Goal: Information Seeking & Learning: Learn about a topic

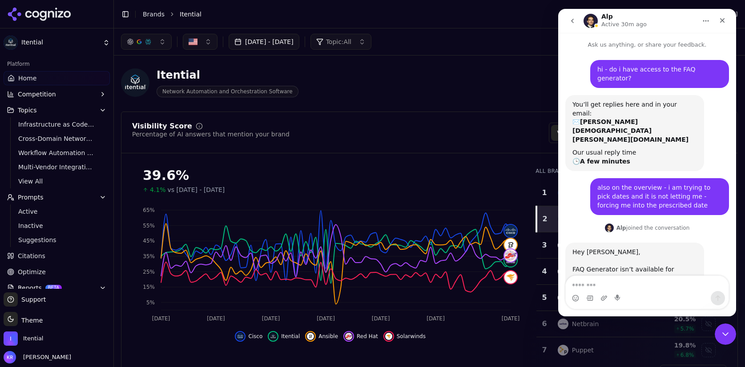
scroll to position [106, 0]
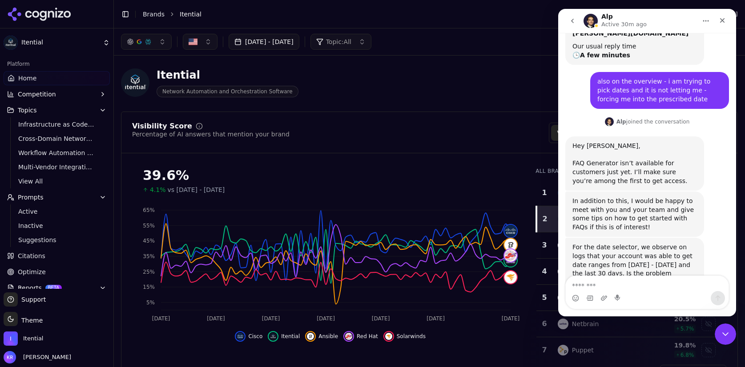
click at [651, 283] on textarea "Message…" at bounding box center [647, 283] width 163 height 15
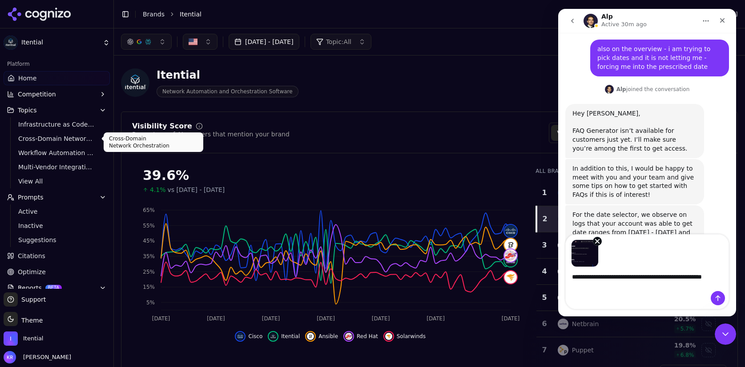
scroll to position [148, 0]
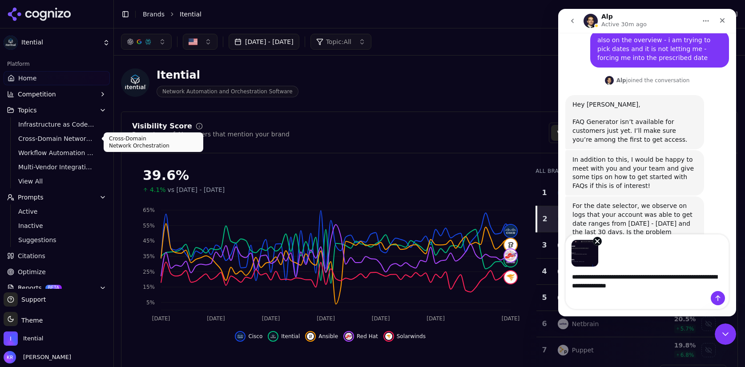
type textarea "**********"
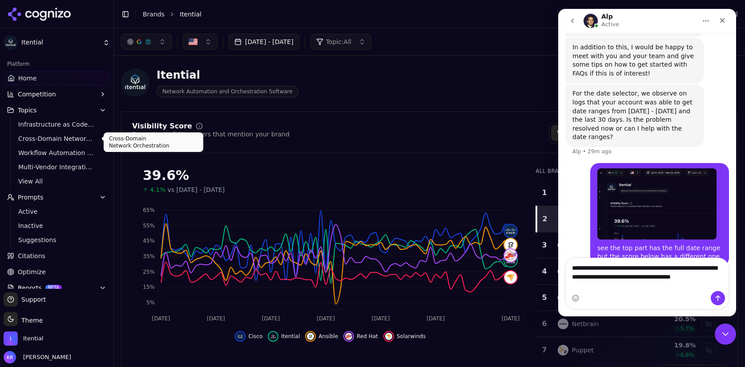
scroll to position [269, 0]
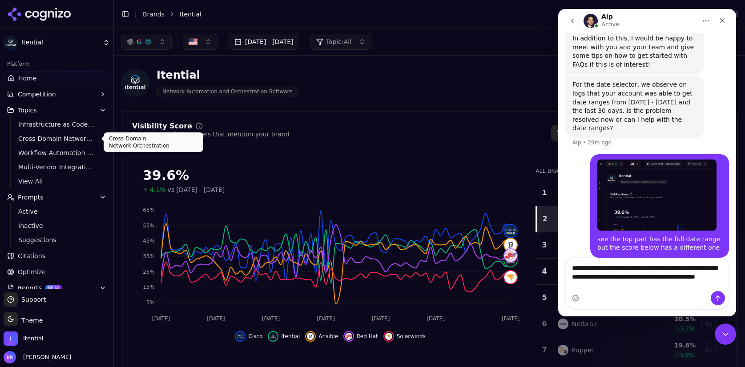
type textarea "**********"
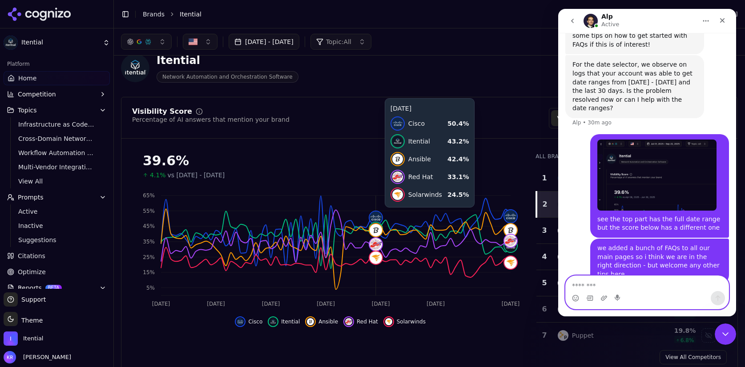
scroll to position [18, 0]
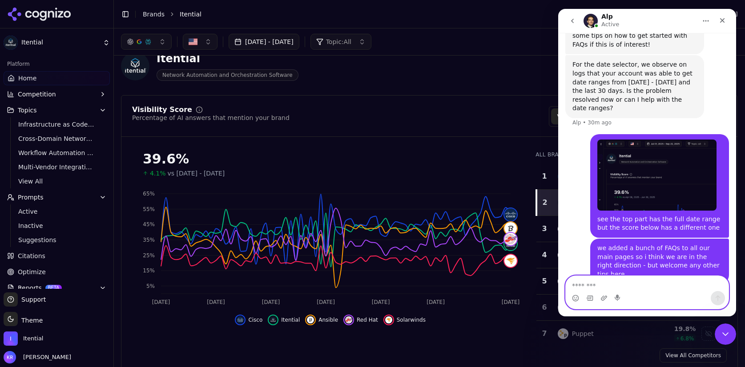
click at [618, 283] on textarea "Message…" at bounding box center [647, 283] width 163 height 15
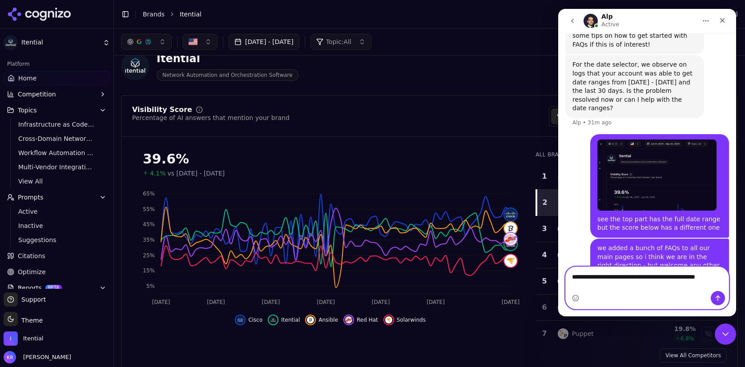
scroll to position [298, 0]
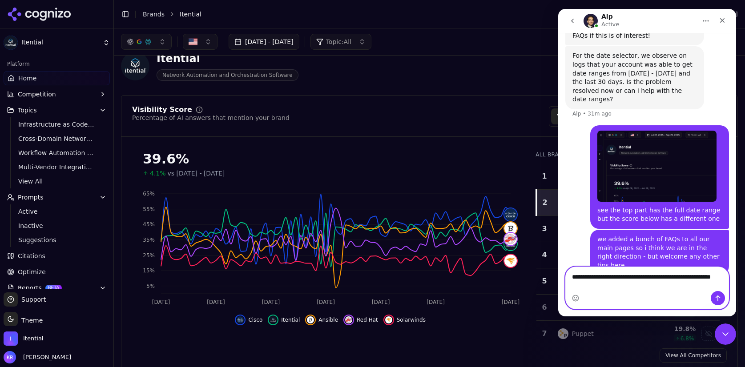
type textarea "**********"
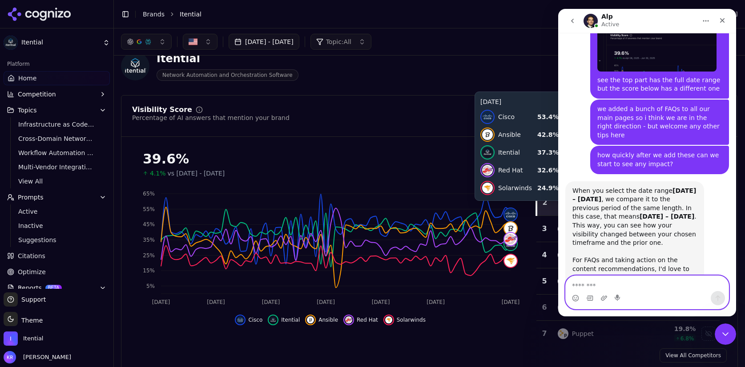
scroll to position [476, 0]
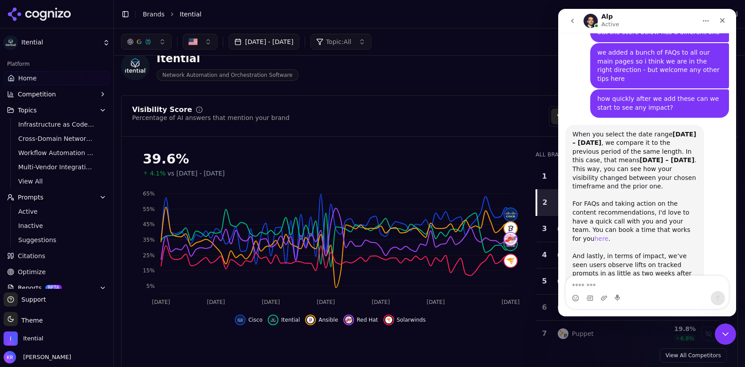
click at [608, 235] on link "here" at bounding box center [601, 238] width 14 height 7
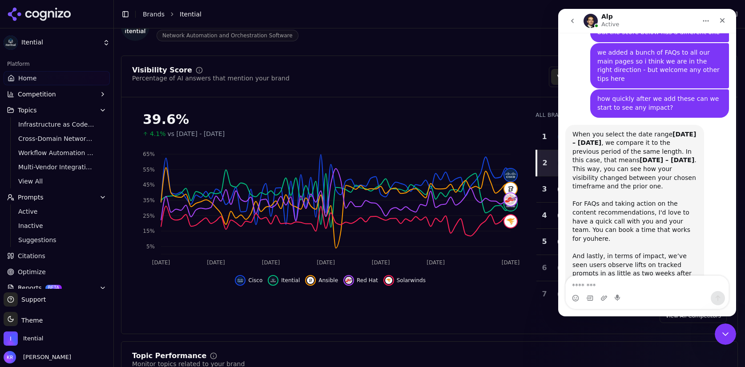
scroll to position [58, 0]
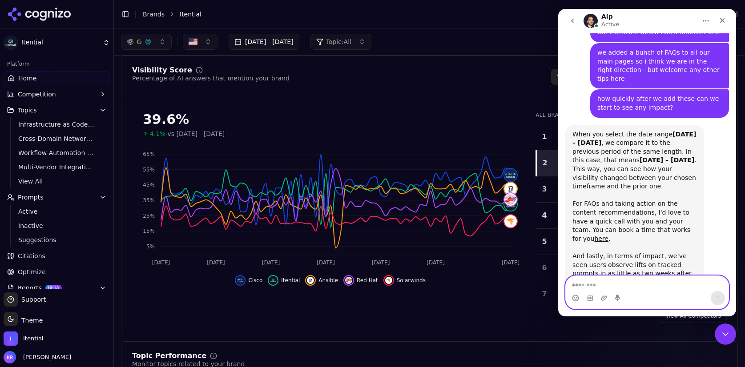
click at [615, 286] on textarea "Message…" at bounding box center [647, 283] width 163 height 15
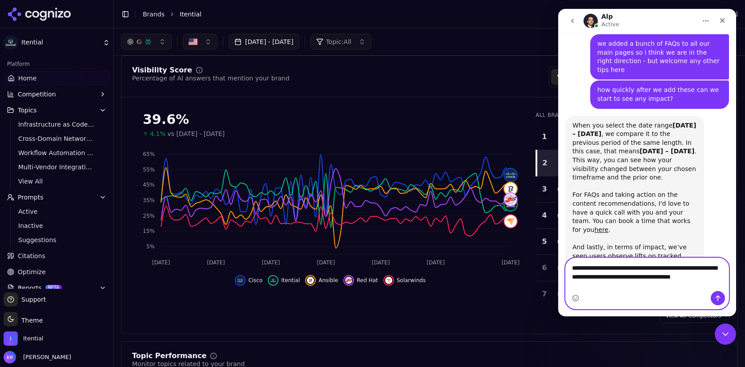
scroll to position [494, 0]
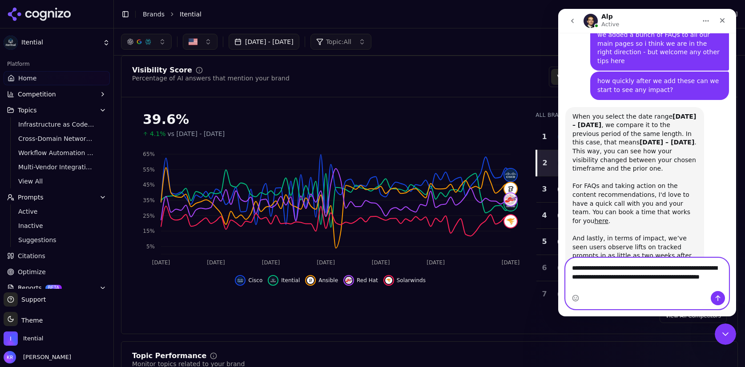
type textarea "**********"
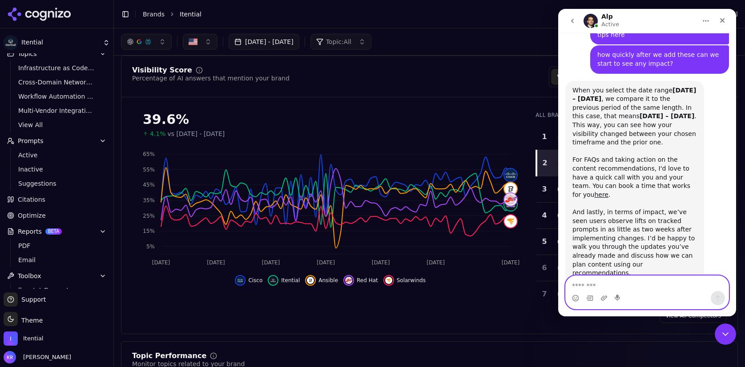
scroll to position [68, 0]
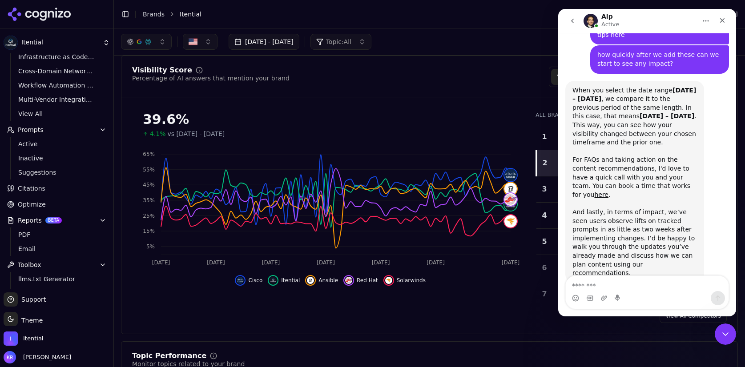
click at [34, 203] on span "Optimize" at bounding box center [32, 204] width 28 height 9
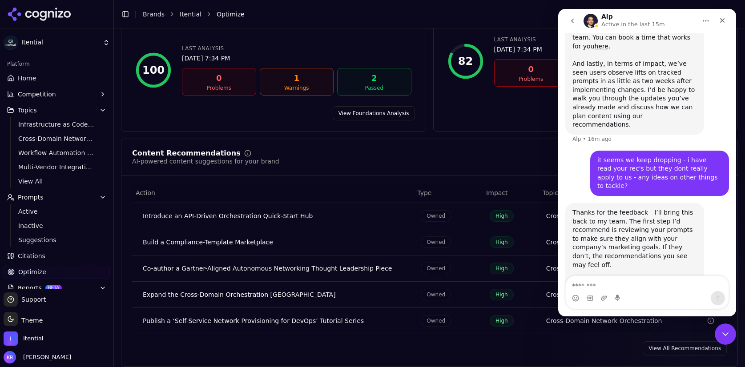
click at [31, 197] on span "Prompts" at bounding box center [31, 197] width 26 height 9
click at [31, 198] on span "Prompts" at bounding box center [31, 197] width 26 height 9
click at [32, 211] on span "Active" at bounding box center [56, 211] width 77 height 9
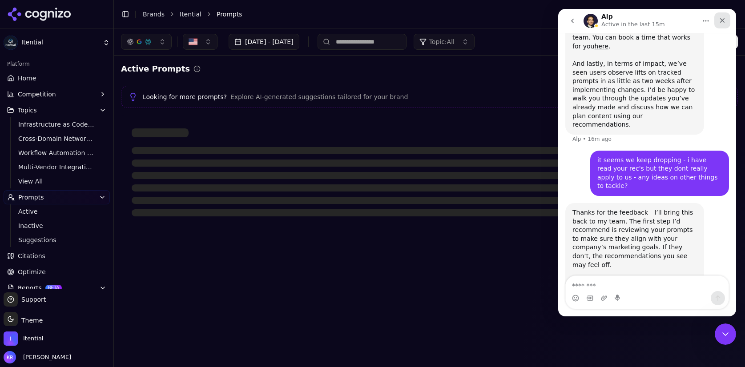
click at [723, 16] on div "Close" at bounding box center [722, 20] width 16 height 16
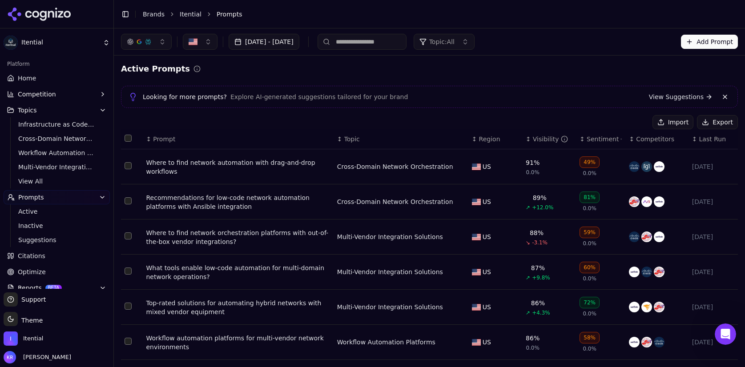
click at [25, 76] on span "Home" at bounding box center [27, 78] width 18 height 9
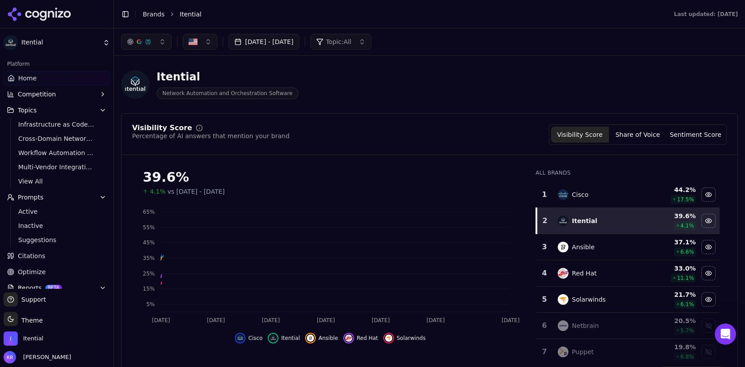
click at [41, 92] on span "Competition" at bounding box center [37, 94] width 38 height 9
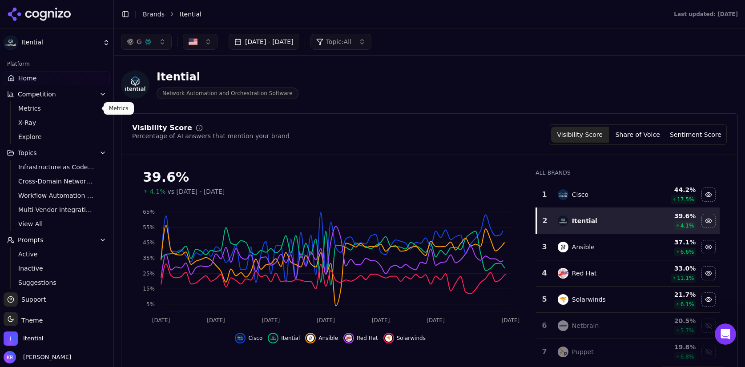
click at [31, 107] on span "Metrics" at bounding box center [56, 108] width 77 height 9
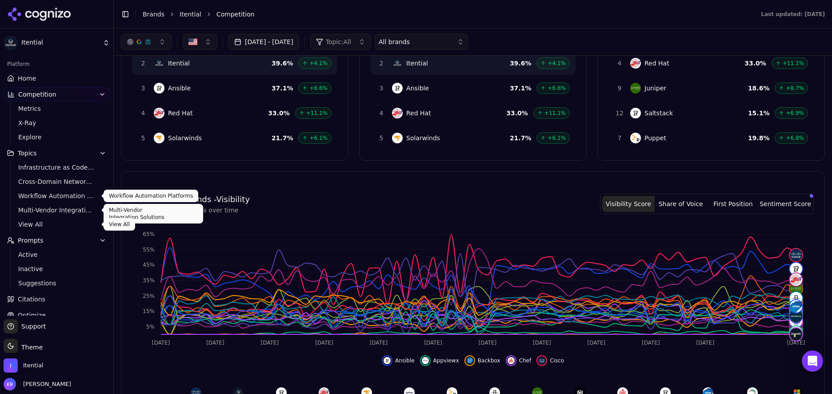
scroll to position [90, 0]
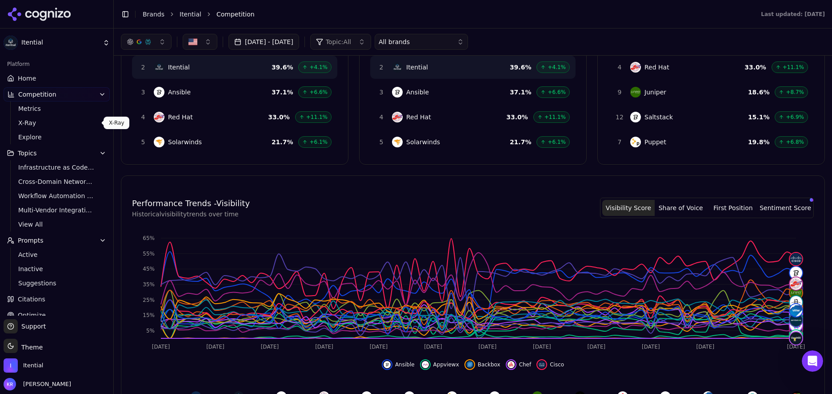
click at [28, 119] on span "X-Ray" at bounding box center [56, 122] width 77 height 9
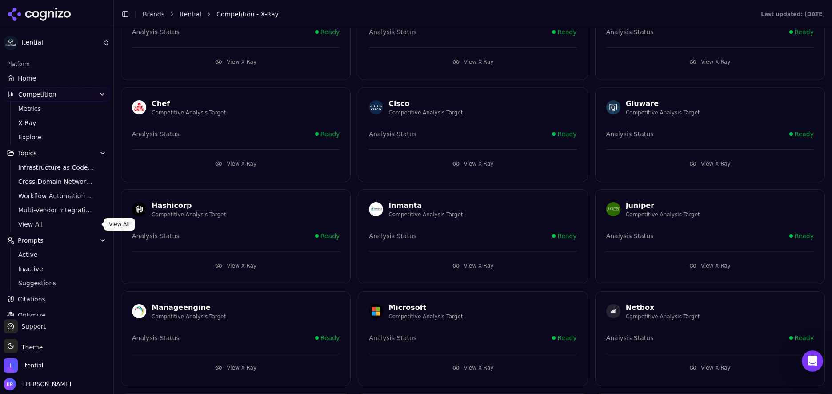
scroll to position [72, 0]
click at [32, 137] on span "Explore" at bounding box center [56, 137] width 77 height 9
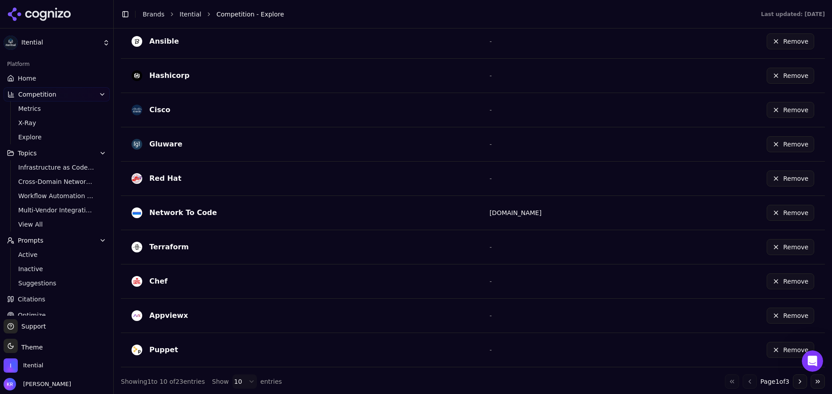
scroll to position [261, 0]
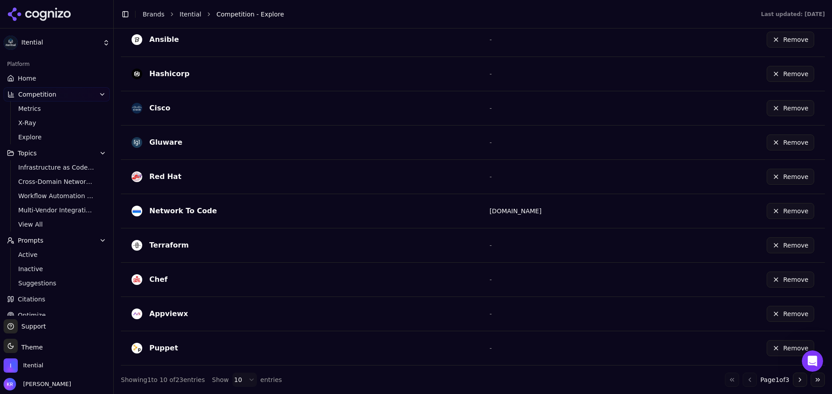
click at [233, 367] on html "Itential Platform Home Competition Metrics X-Ray Explore Topics Infrastructure …" at bounding box center [416, 197] width 832 height 394
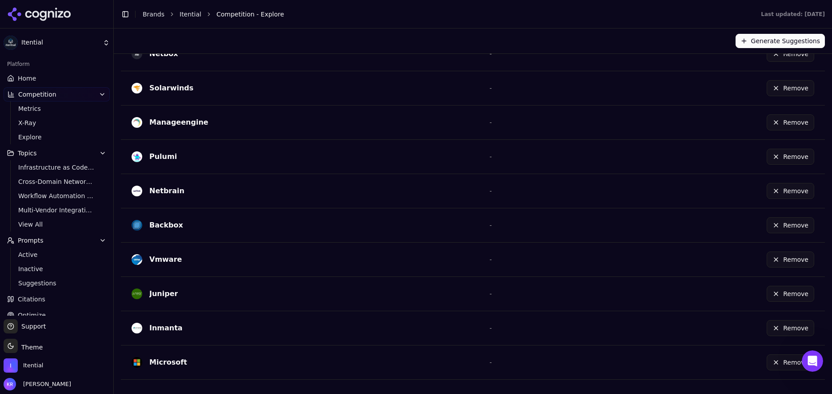
scroll to position [0, 0]
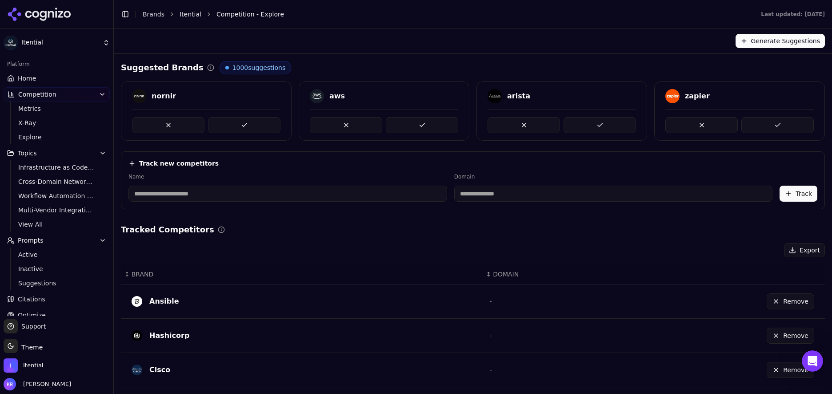
click at [27, 76] on span "Home" at bounding box center [27, 78] width 18 height 9
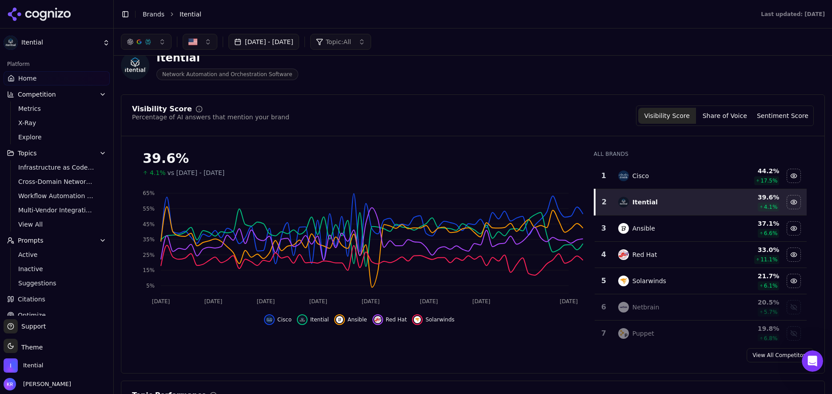
scroll to position [663, 0]
